Goal: Task Accomplishment & Management: Complete application form

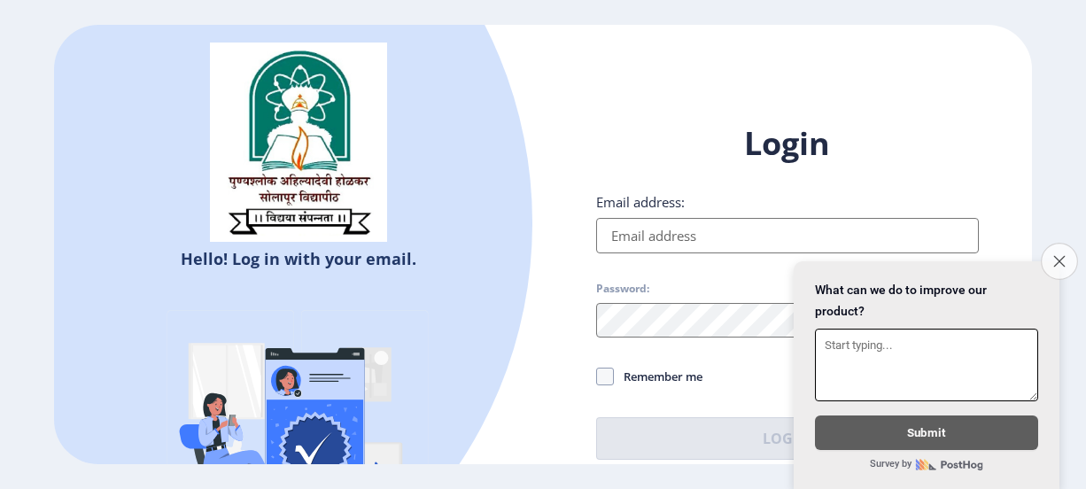
click at [1057, 255] on icon "Close survey" at bounding box center [1059, 261] width 12 height 12
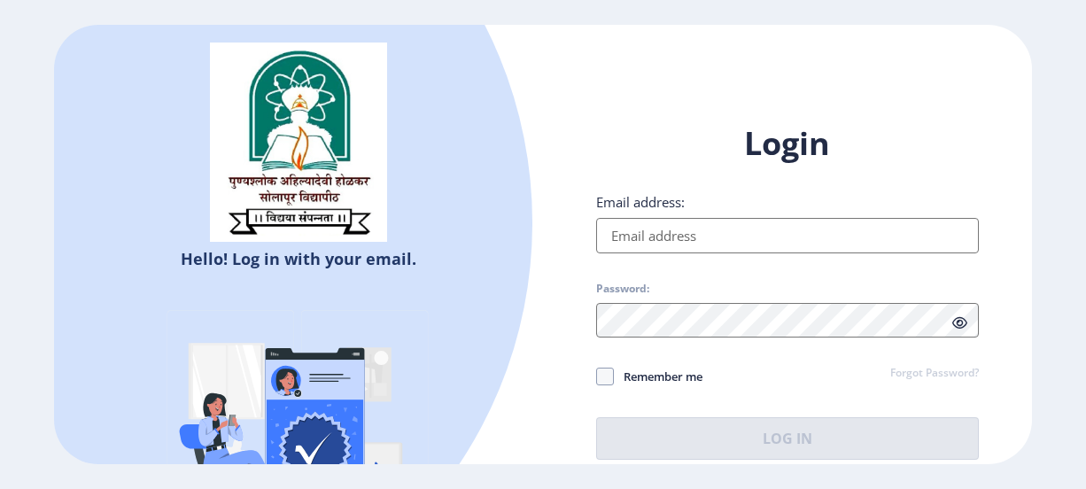
click at [796, 244] on input "Email address:" at bounding box center [787, 235] width 383 height 35
type input "[EMAIL_ADDRESS][DOMAIN_NAME]"
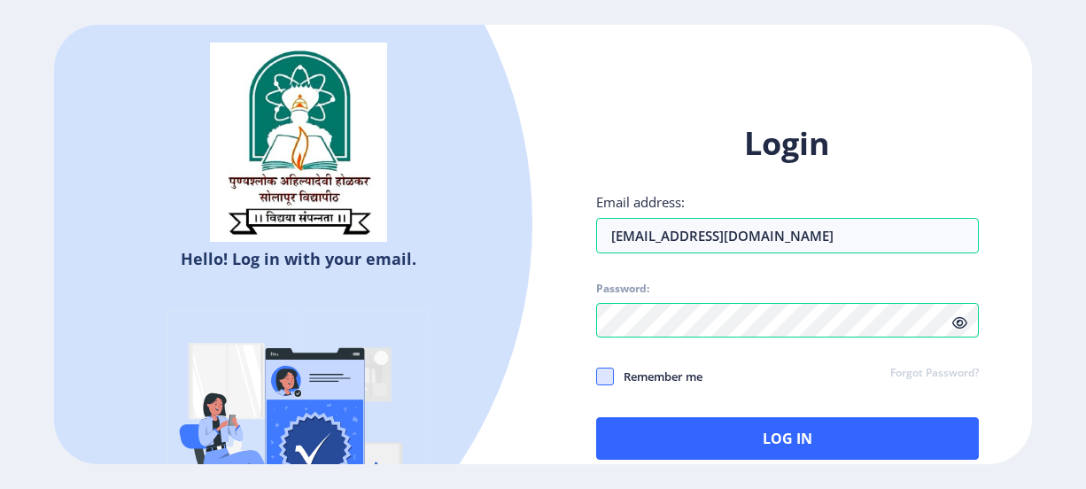
click at [610, 374] on span at bounding box center [605, 377] width 18 height 18
click at [597, 376] on input "Remember me" at bounding box center [596, 376] width 1 height 1
checkbox input "true"
click at [958, 316] on icon at bounding box center [959, 322] width 15 height 13
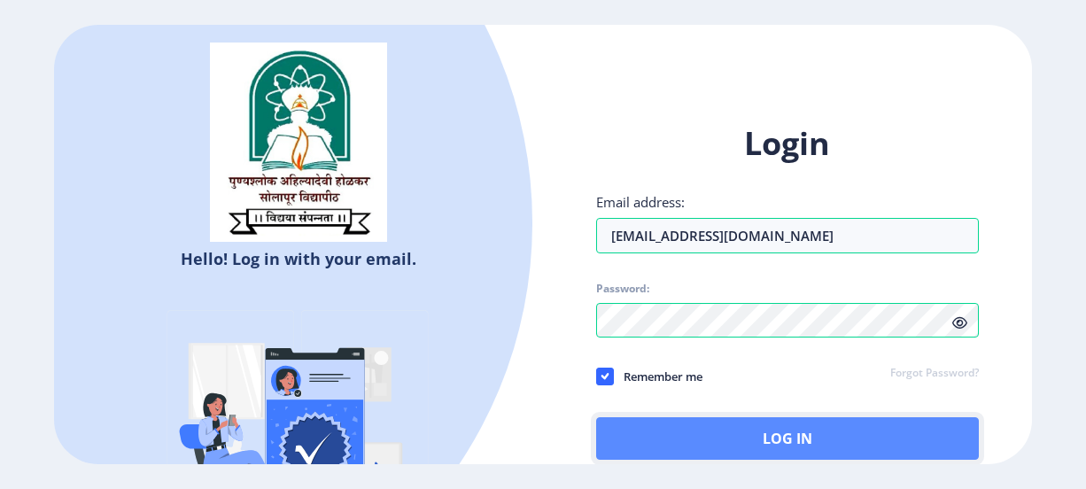
click at [832, 439] on button "Log In" at bounding box center [787, 438] width 383 height 43
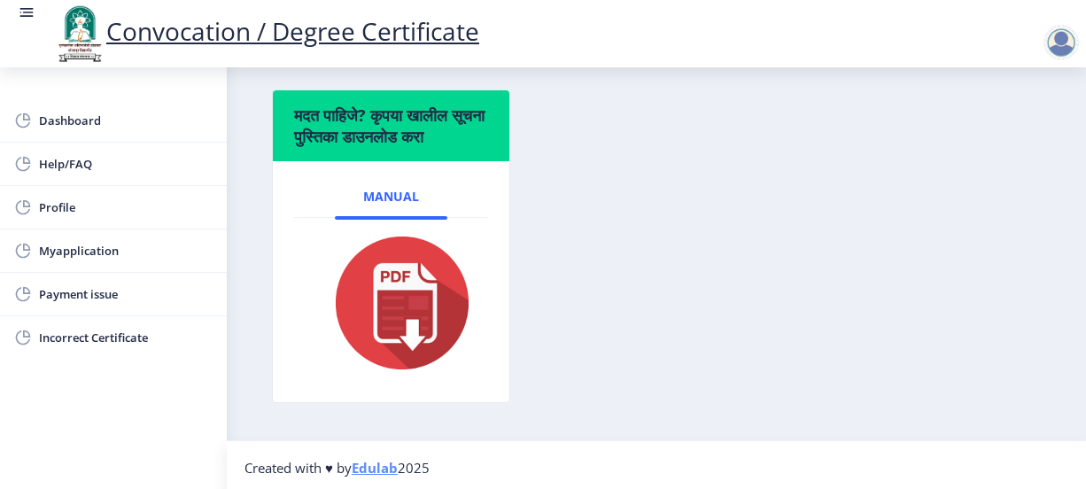
scroll to position [679, 0]
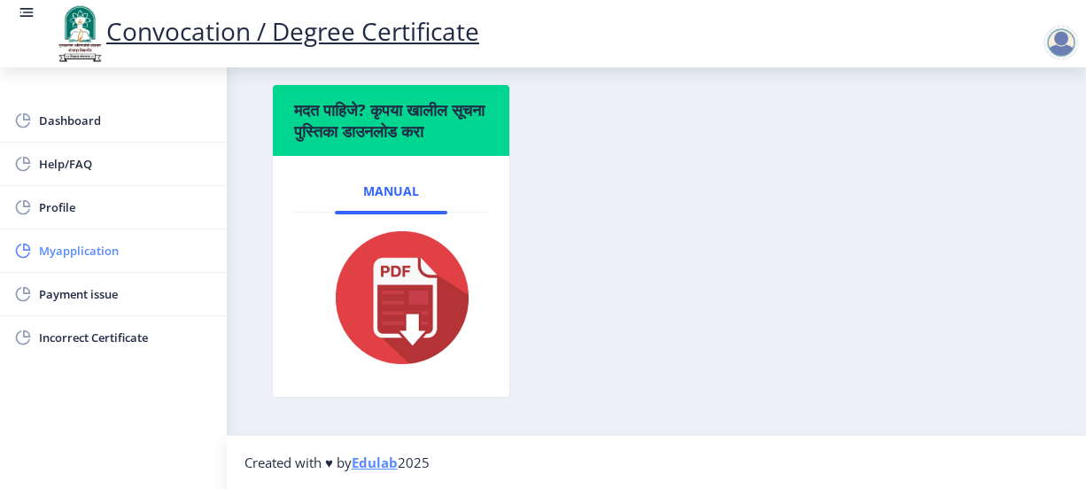
click at [111, 244] on span "Myapplication" at bounding box center [126, 250] width 174 height 21
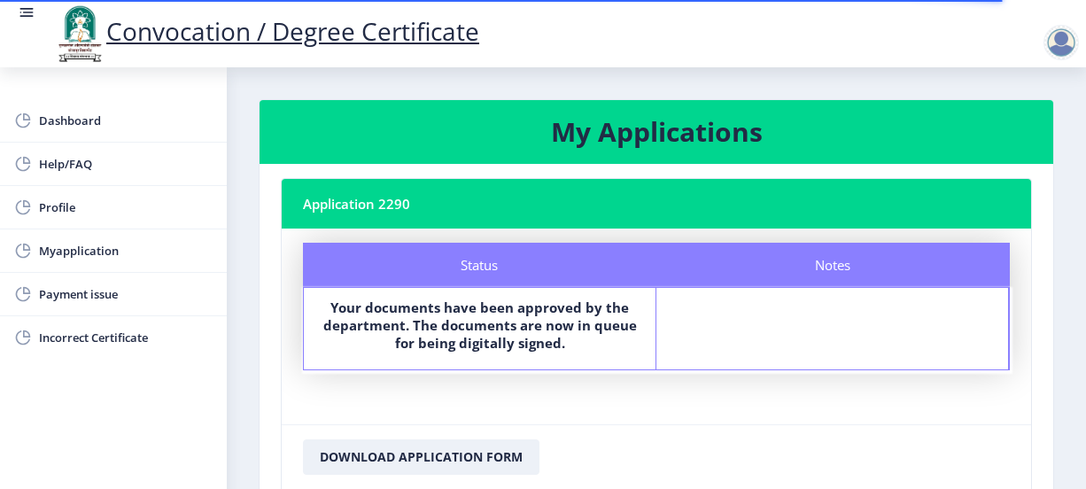
drag, startPoint x: 1080, startPoint y: 202, endPoint x: 1077, endPoint y: 258, distance: 55.9
click at [1077, 258] on nb-layout-column "My Applications Application 2290 Status Notes Status Your documents have been a…" at bounding box center [656, 350] width 859 height 566
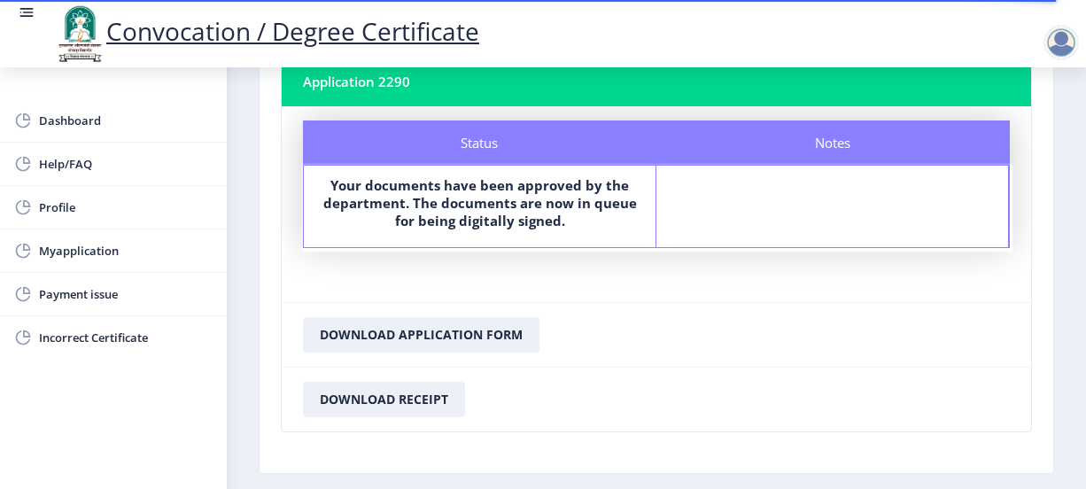
scroll to position [117, 0]
